Goal: Complete application form

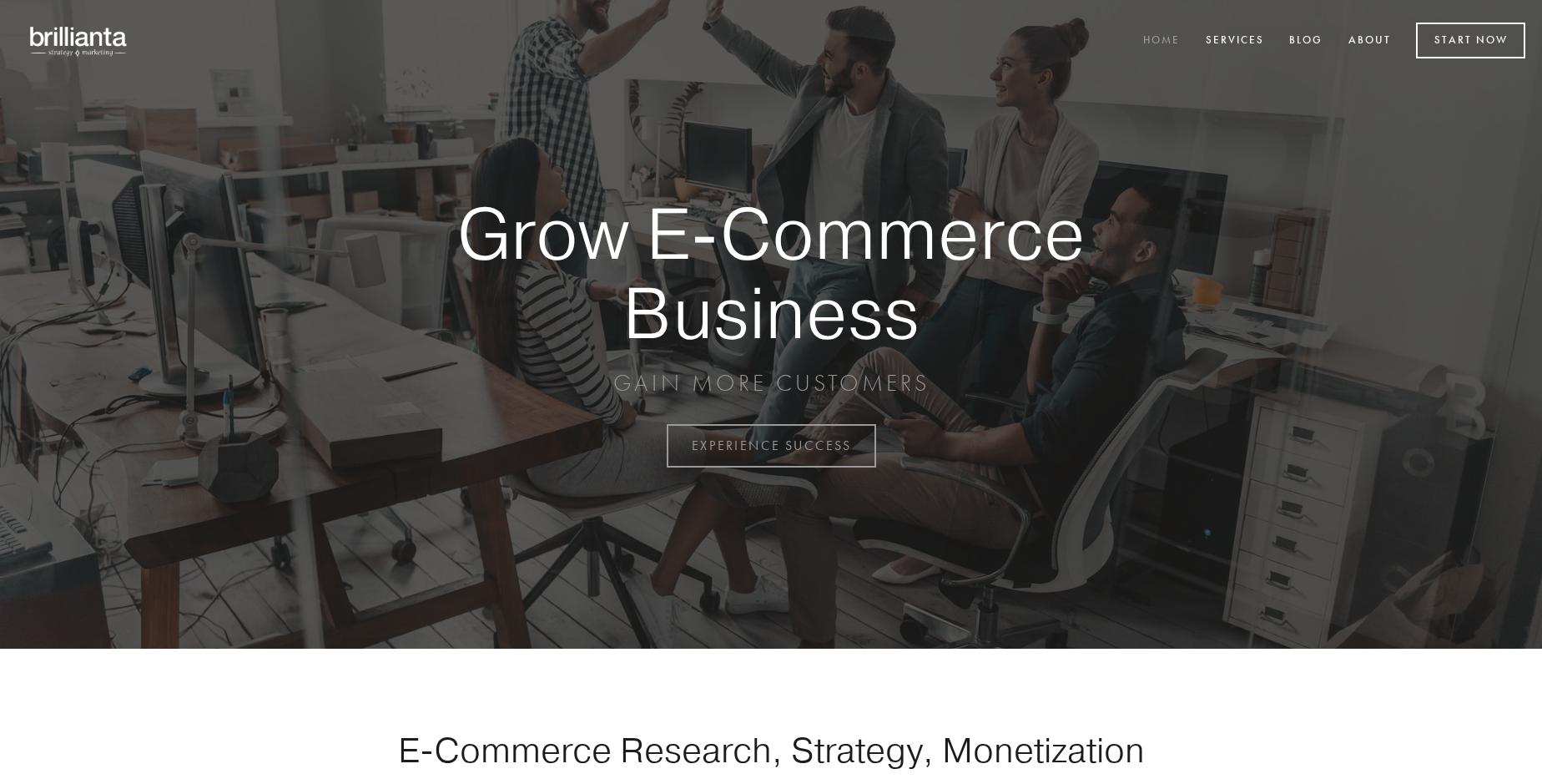
scroll to position [4374, 0]
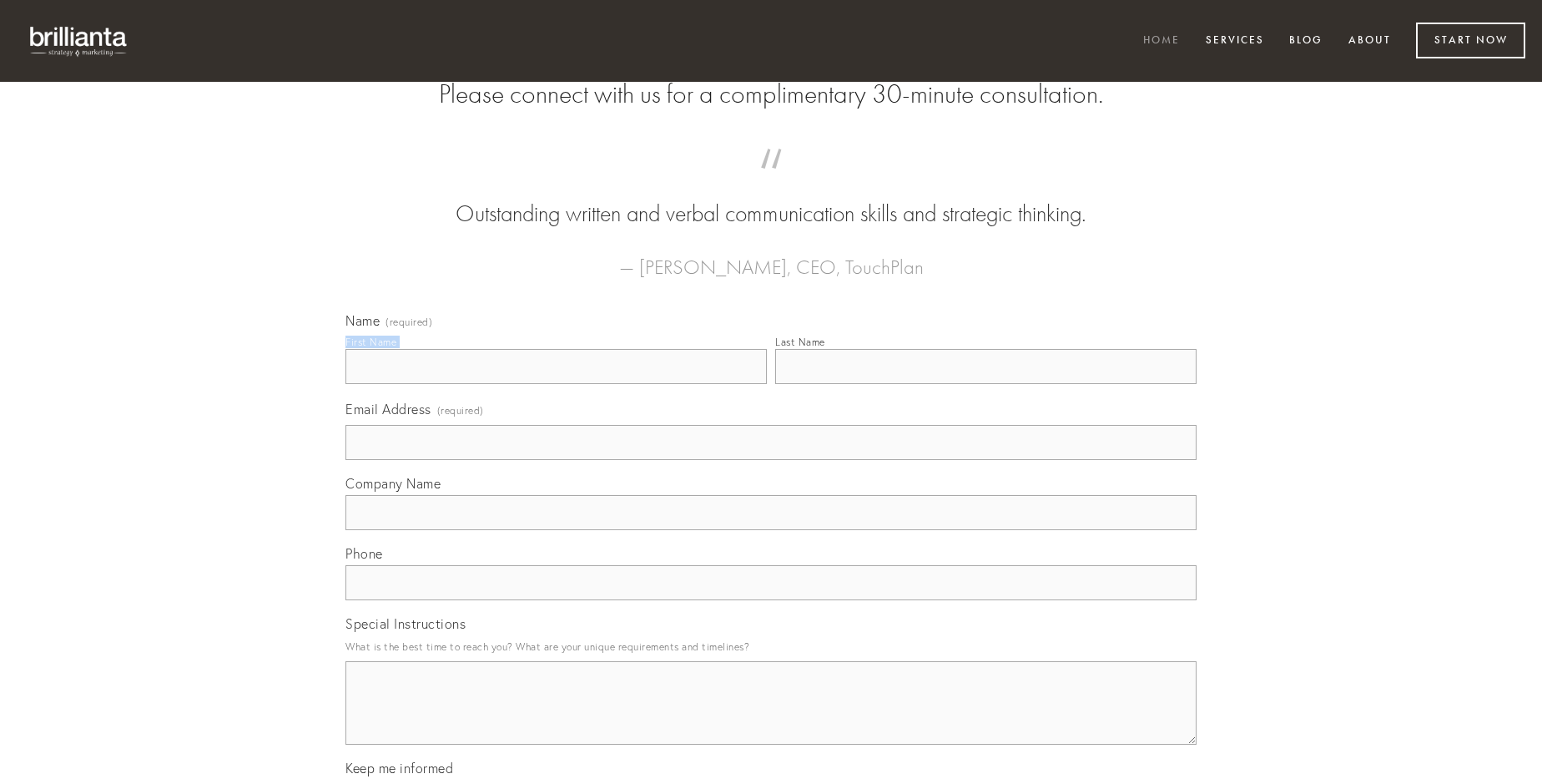
type input "[PERSON_NAME] DDS"
click at [986, 383] on input "Last Name" at bounding box center [986, 366] width 421 height 35
type input "[PERSON_NAME] DDS"
click at [771, 460] on input "Email Address (required)" at bounding box center [771, 442] width 851 height 35
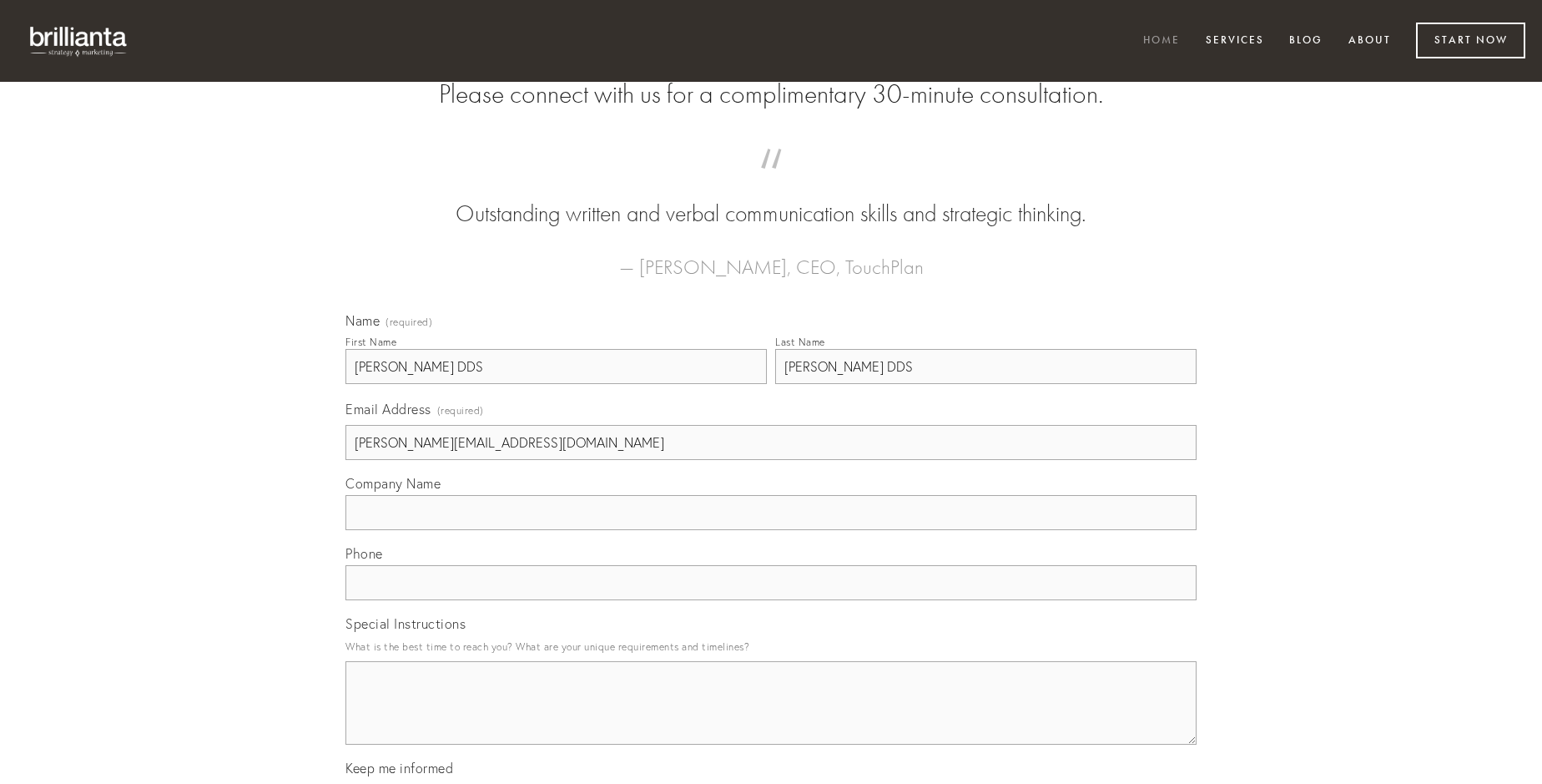
type input "[PERSON_NAME][EMAIL_ADDRESS][DOMAIN_NAME]"
click at [771, 530] on input "Company Name" at bounding box center [771, 512] width 851 height 35
type input "subiungo"
click at [771, 600] on input "text" at bounding box center [771, 582] width 851 height 35
click at [771, 718] on textarea "Special Instructions" at bounding box center [771, 702] width 851 height 83
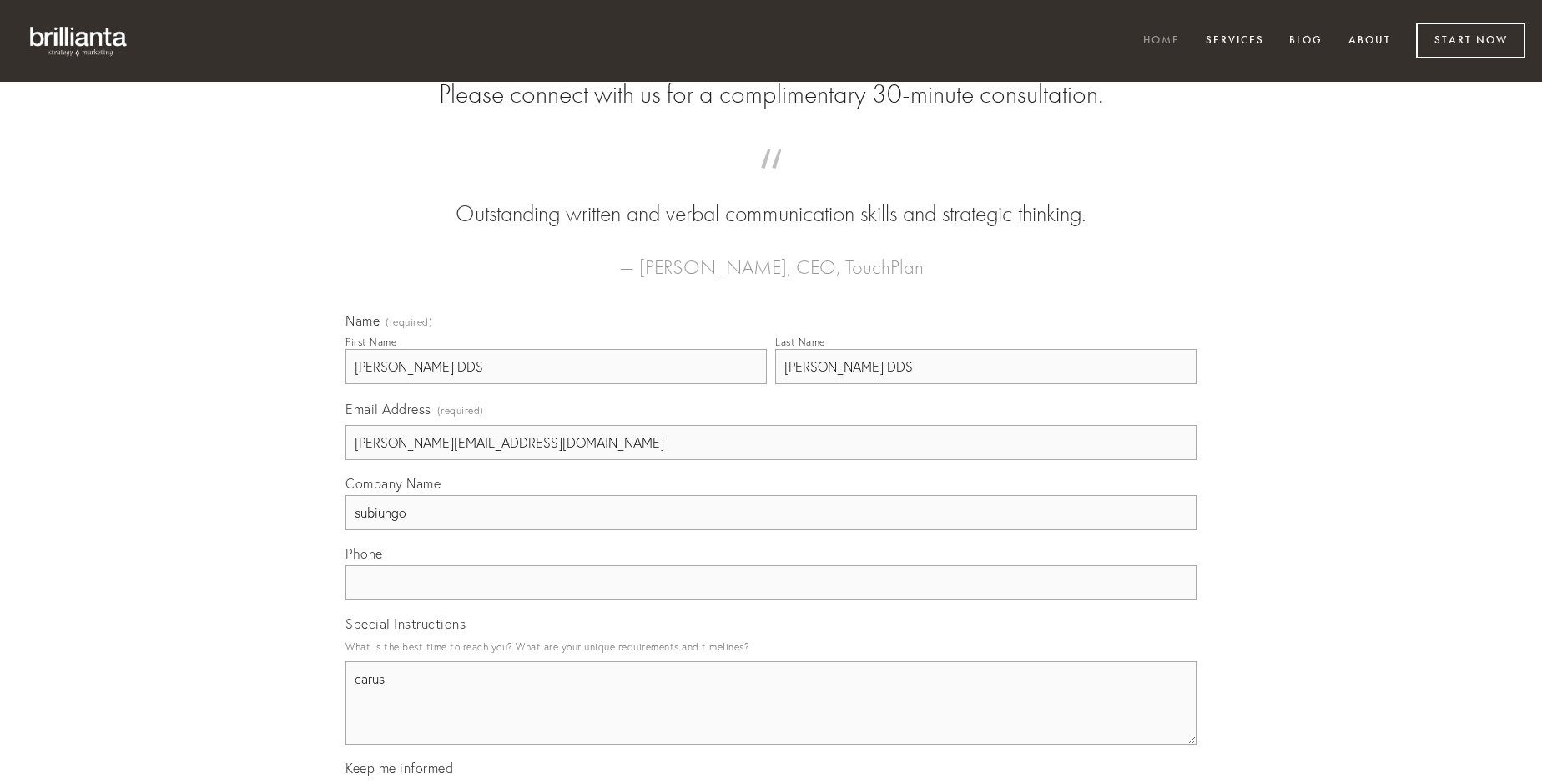
type textarea "carus"
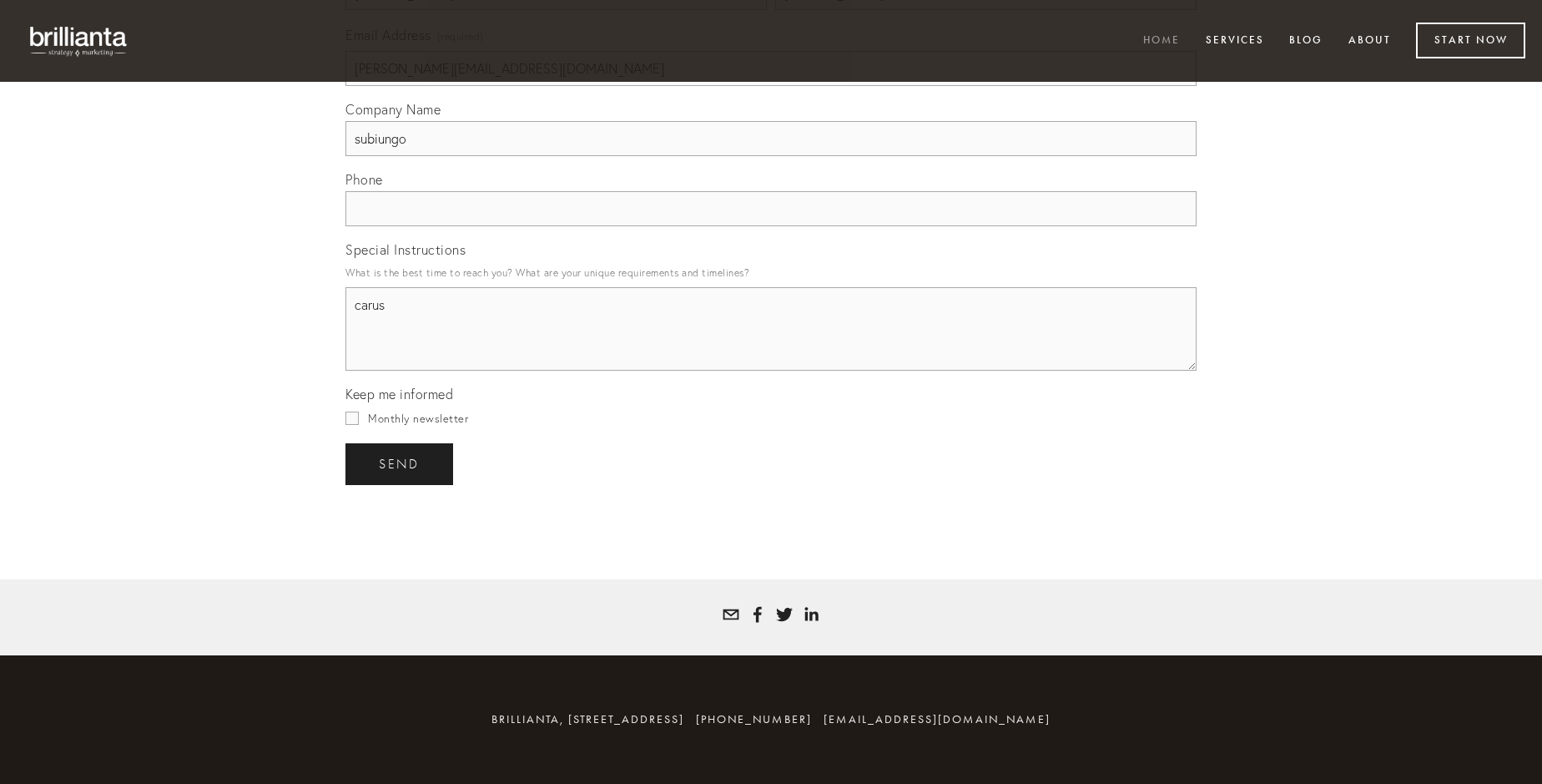
click at [401, 463] on span "send" at bounding box center [400, 463] width 41 height 15
